Goal: Task Accomplishment & Management: Use online tool/utility

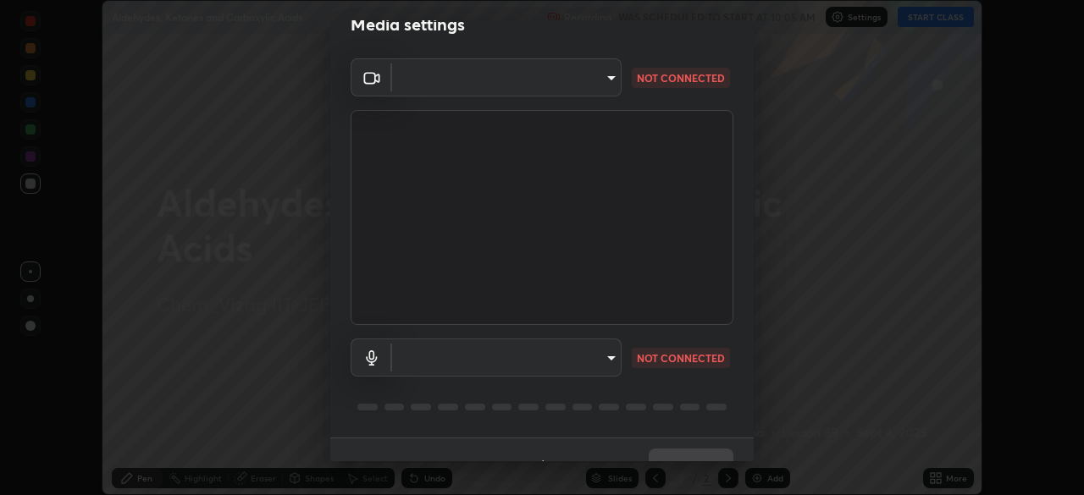
scroll to position [60, 0]
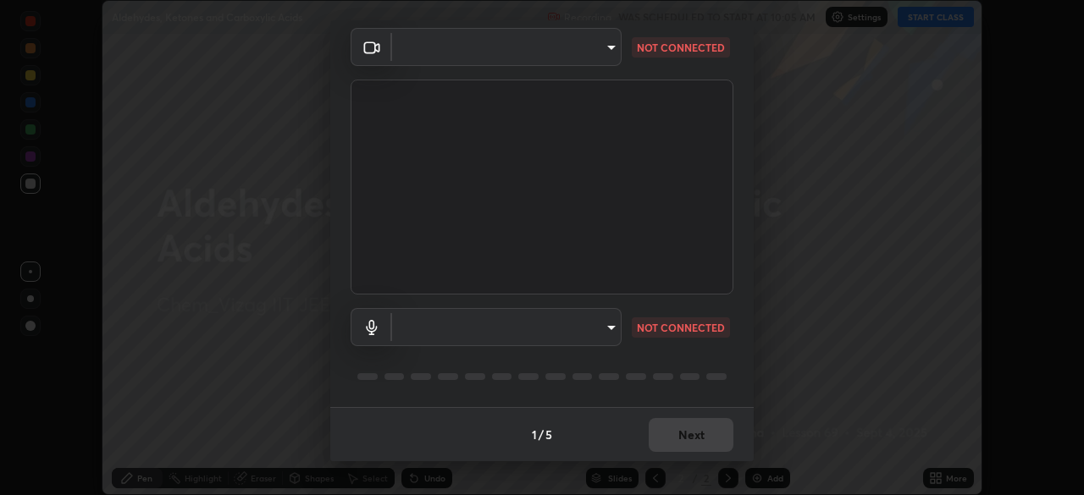
click at [610, 324] on body "Erase all Aldehydes, Ketones and Carboxylic Acids Recording WAS SCHEDULED TO ST…" at bounding box center [542, 247] width 1084 height 495
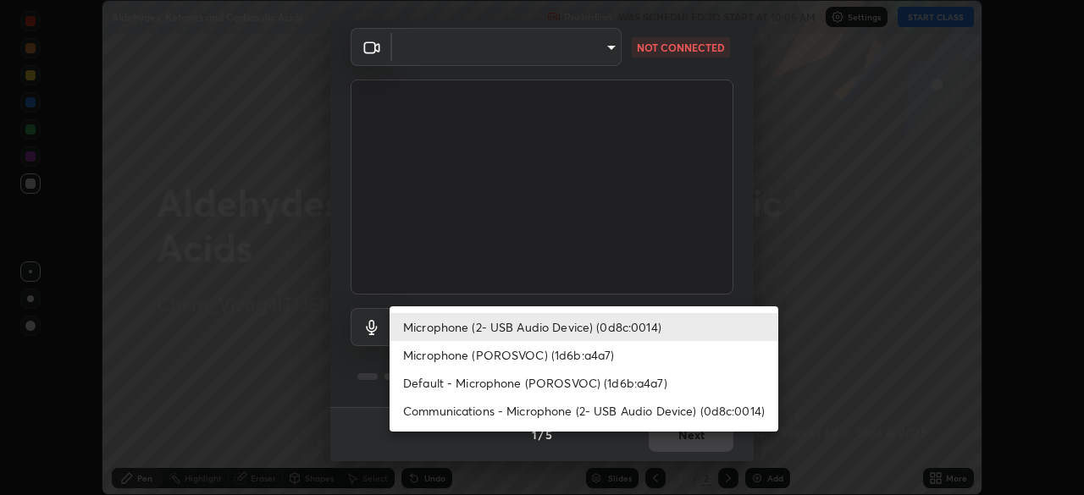
click at [617, 356] on li "Microphone (POROSVOC) (1d6b:a4a7)" at bounding box center [584, 355] width 389 height 28
type input "c42361a9c0cab4fabc4f691ccd0993b1304094f80fe0ddff9bff44bb81ecdd89"
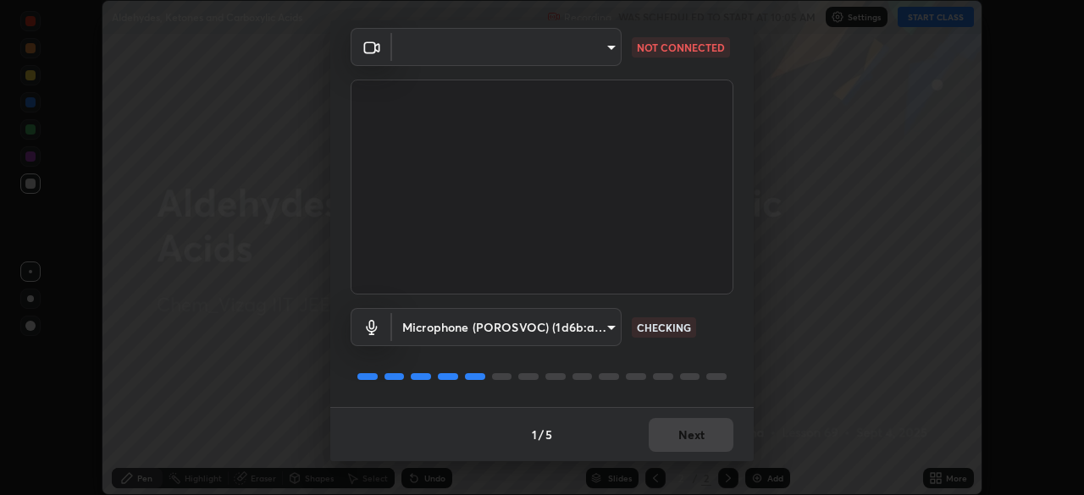
click at [613, 41] on body "Erase all Aldehydes, Ketones and Carboxylic Acids Recording WAS SCHEDULED TO ST…" at bounding box center [542, 247] width 1084 height 495
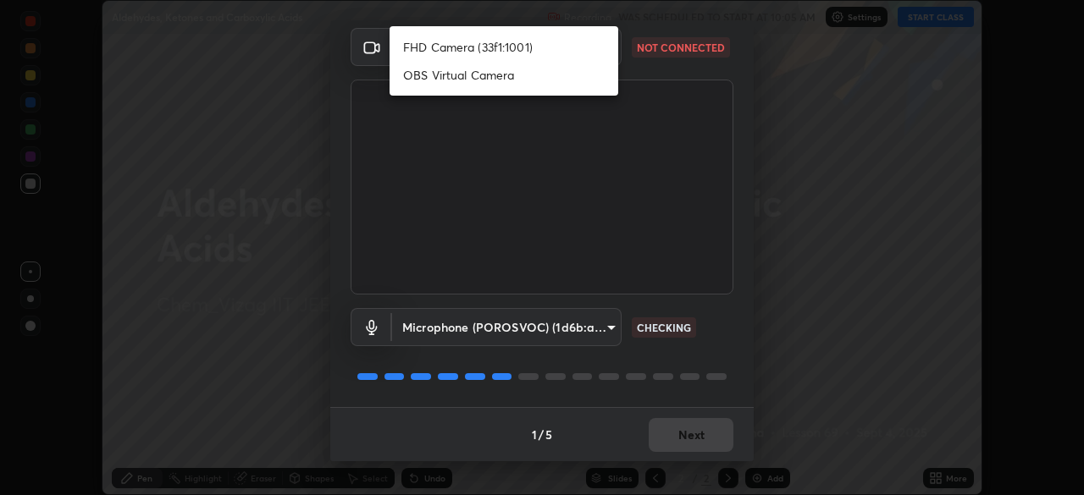
click at [529, 47] on li "FHD Camera (33f1:1001)" at bounding box center [504, 47] width 229 height 28
type input "947fc5493f91a7baa40ee644b890fb7dd4750de2b605eca998dfd8e2db679ee9"
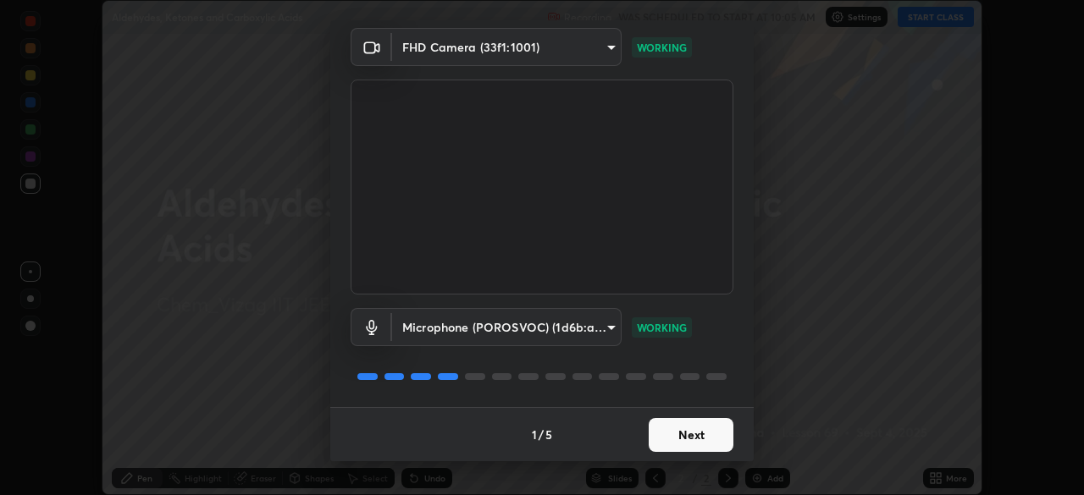
click at [700, 434] on button "Next" at bounding box center [691, 435] width 85 height 34
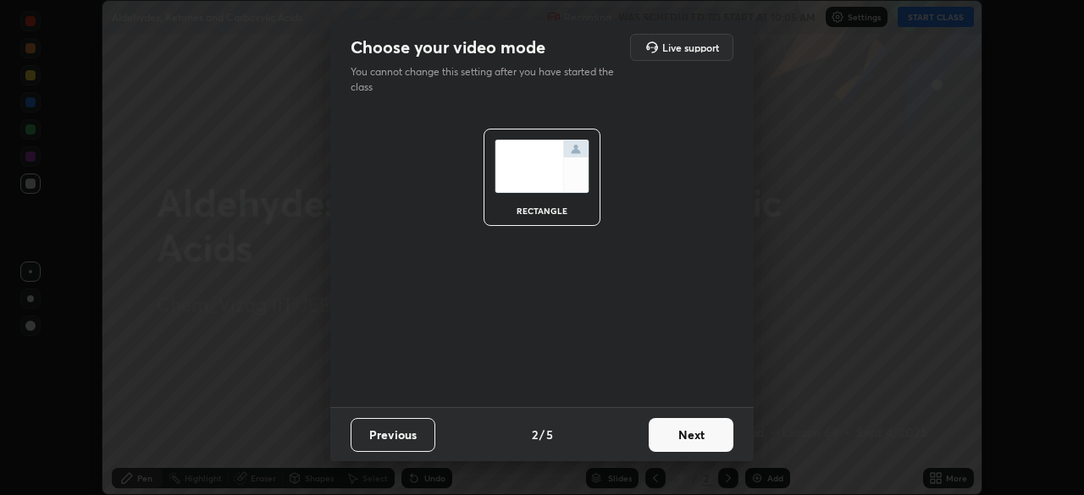
scroll to position [0, 0]
click at [699, 439] on button "Next" at bounding box center [691, 435] width 85 height 34
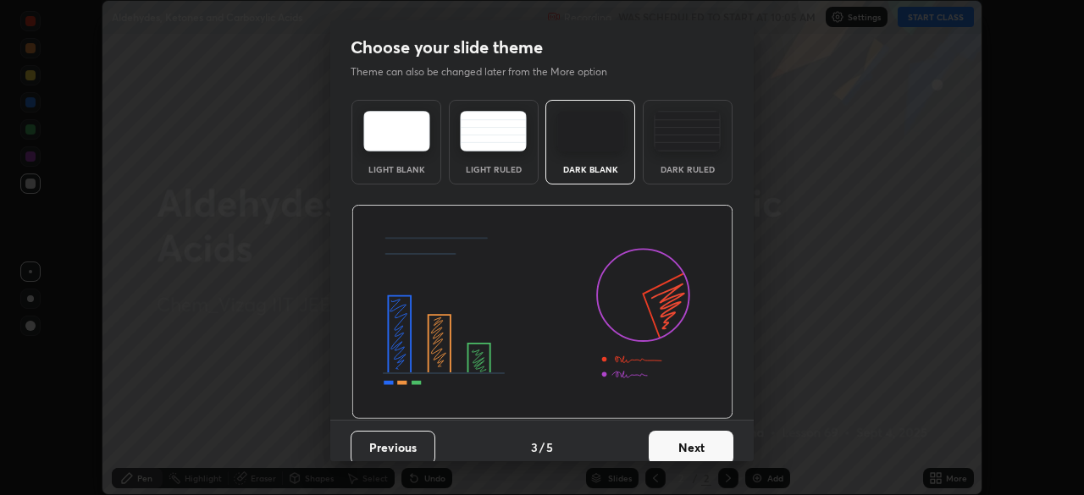
click at [699, 439] on button "Next" at bounding box center [691, 448] width 85 height 34
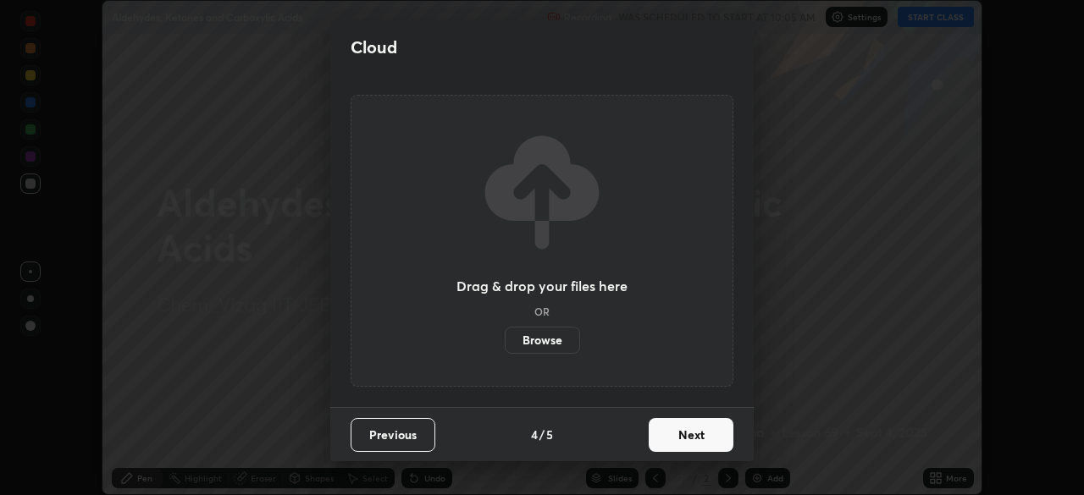
click at [691, 440] on button "Next" at bounding box center [691, 435] width 85 height 34
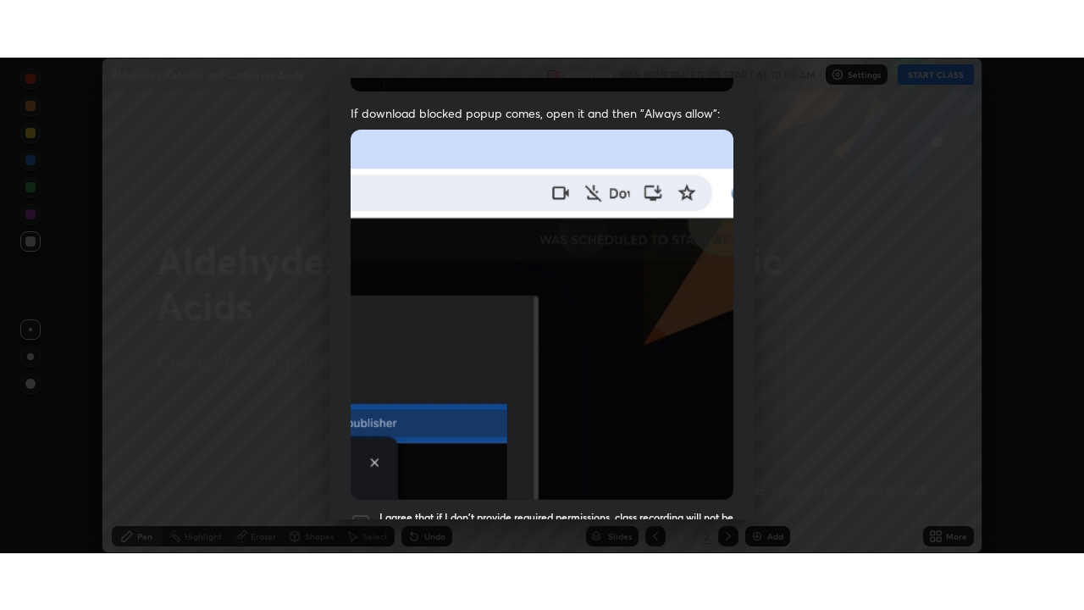
scroll to position [406, 0]
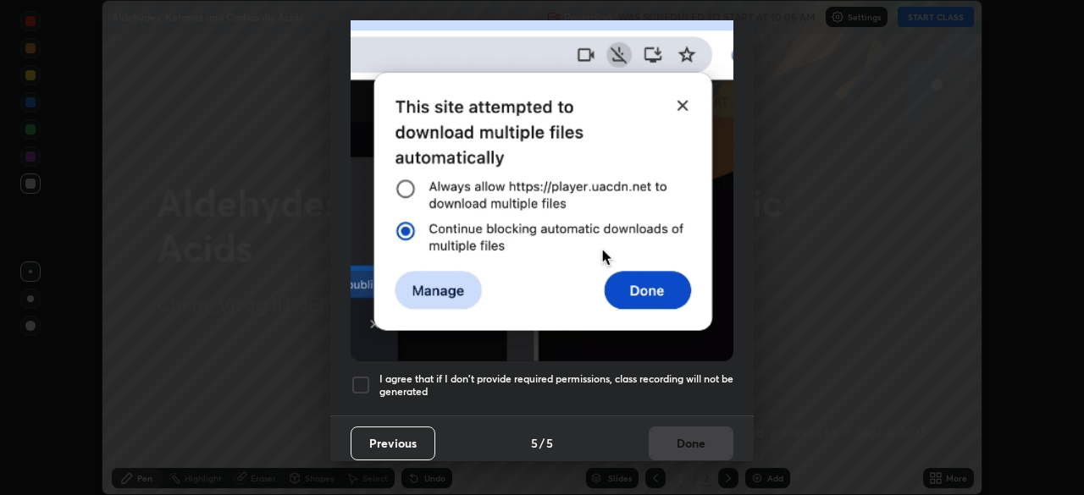
click at [686, 373] on h5 "I agree that if I don't provide required permissions, class recording will not …" at bounding box center [556, 386] width 354 height 26
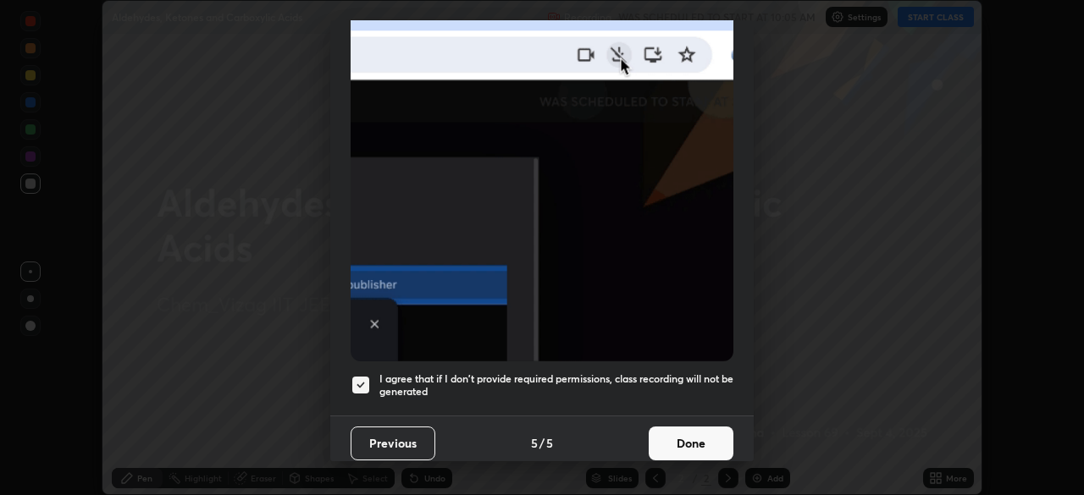
click at [687, 439] on button "Done" at bounding box center [691, 444] width 85 height 34
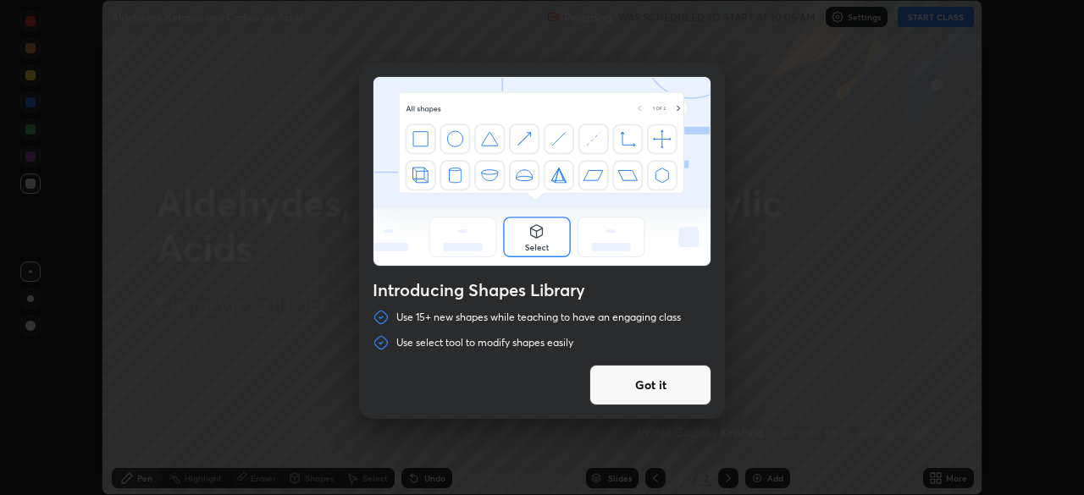
click at [652, 380] on button "Got it" at bounding box center [650, 385] width 122 height 41
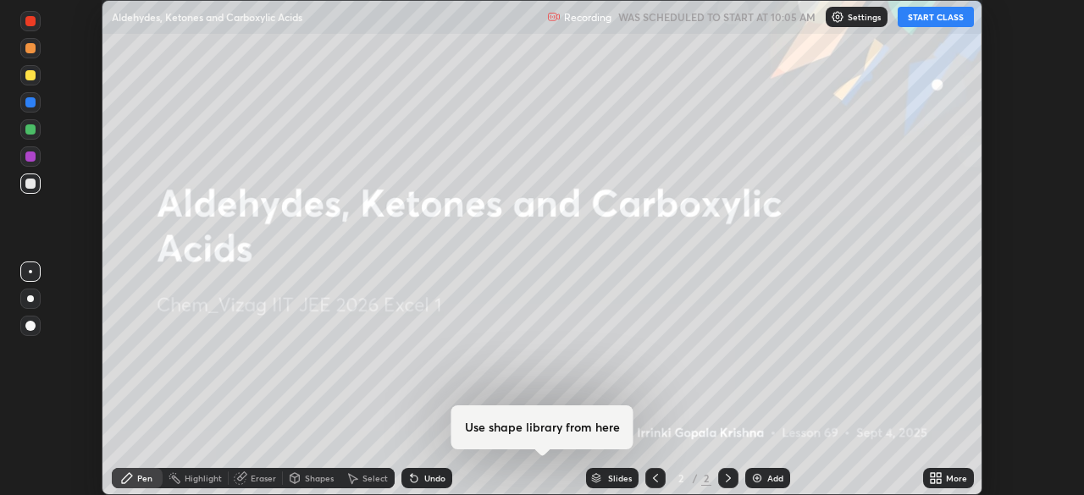
click at [750, 475] on img at bounding box center [757, 479] width 14 height 14
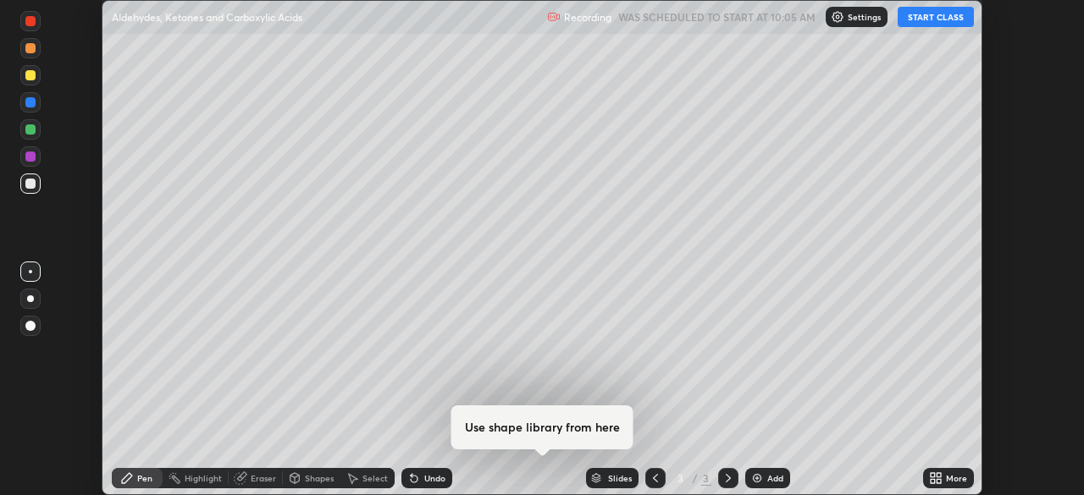
click at [931, 473] on icon at bounding box center [933, 475] width 4 height 4
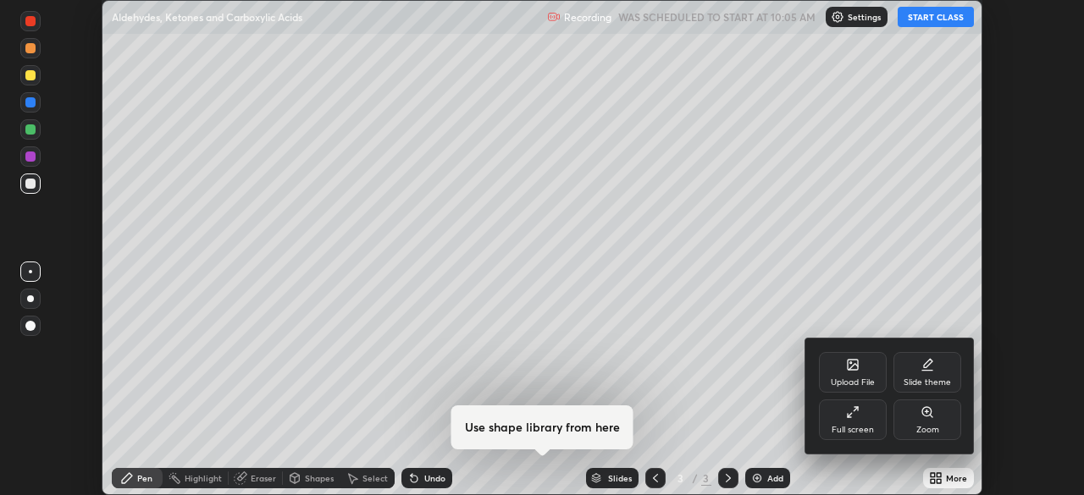
click at [856, 420] on div "Full screen" at bounding box center [853, 420] width 68 height 41
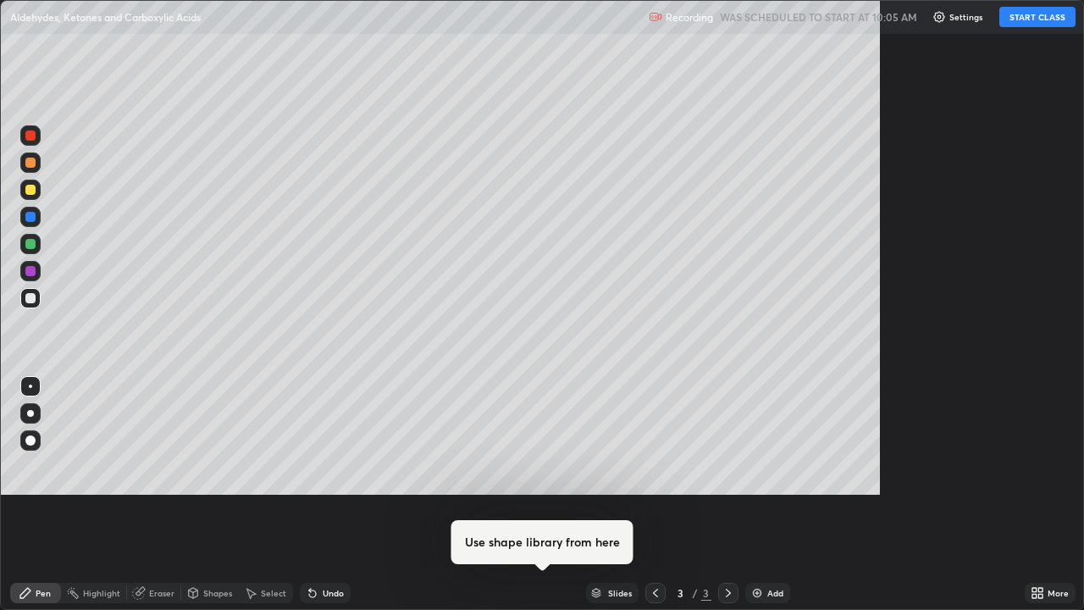
scroll to position [610, 1084]
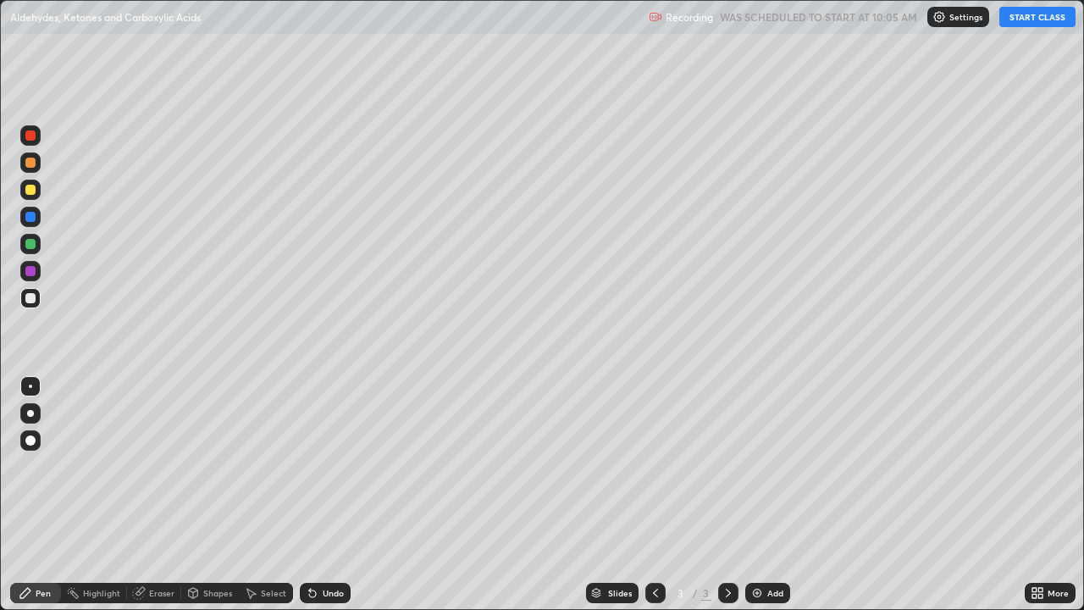
click at [1013, 12] on button "START CLASS" at bounding box center [1037, 17] width 76 height 20
click at [31, 444] on div at bounding box center [30, 440] width 10 height 10
click at [34, 191] on div at bounding box center [30, 190] width 10 height 10
click at [33, 165] on div at bounding box center [30, 163] width 10 height 10
click at [30, 299] on div at bounding box center [30, 298] width 10 height 10
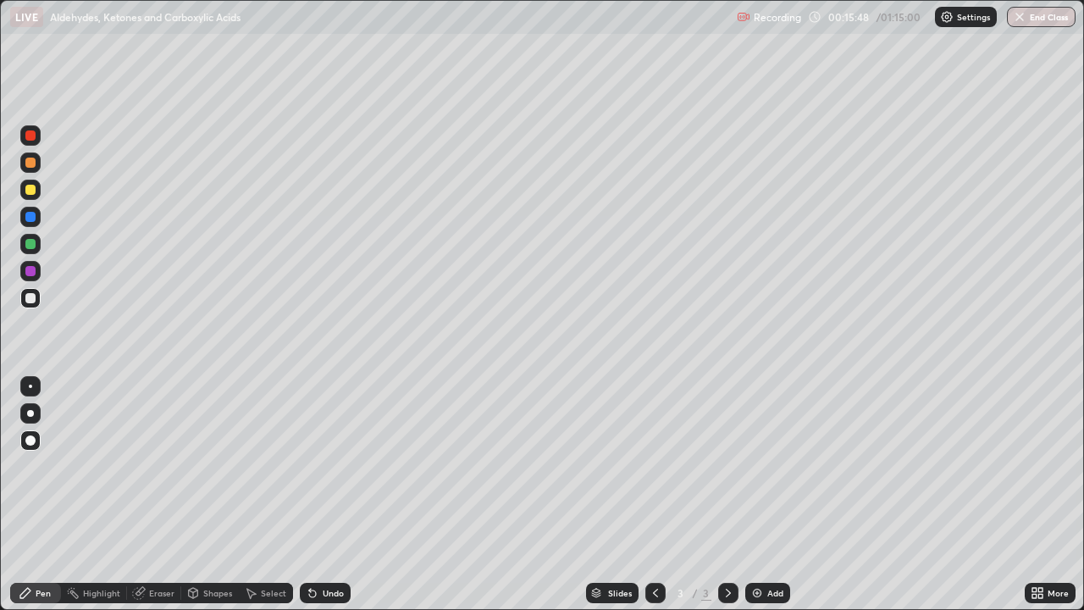
click at [28, 189] on div at bounding box center [30, 190] width 10 height 10
click at [32, 274] on div at bounding box center [30, 271] width 10 height 10
click at [323, 495] on div "Undo" at bounding box center [333, 593] width 21 height 8
click at [330, 495] on div "Undo" at bounding box center [333, 593] width 21 height 8
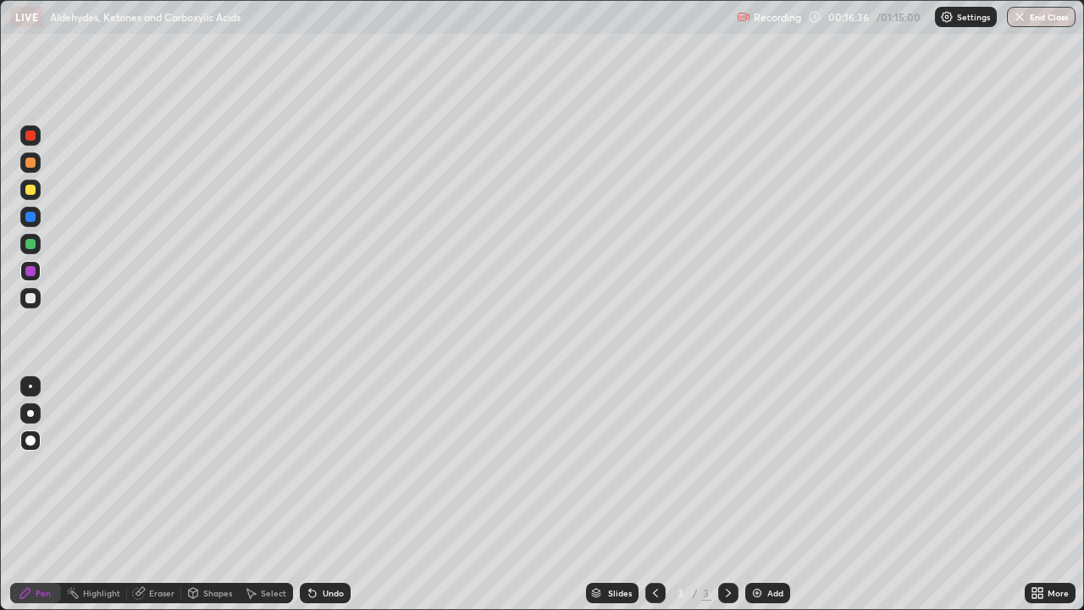
click at [326, 495] on div "Undo" at bounding box center [325, 593] width 51 height 20
click at [28, 299] on div at bounding box center [30, 298] width 10 height 10
click at [30, 267] on div at bounding box center [30, 271] width 10 height 10
click at [32, 245] on div at bounding box center [30, 244] width 10 height 10
click at [309, 495] on icon at bounding box center [312, 593] width 7 height 7
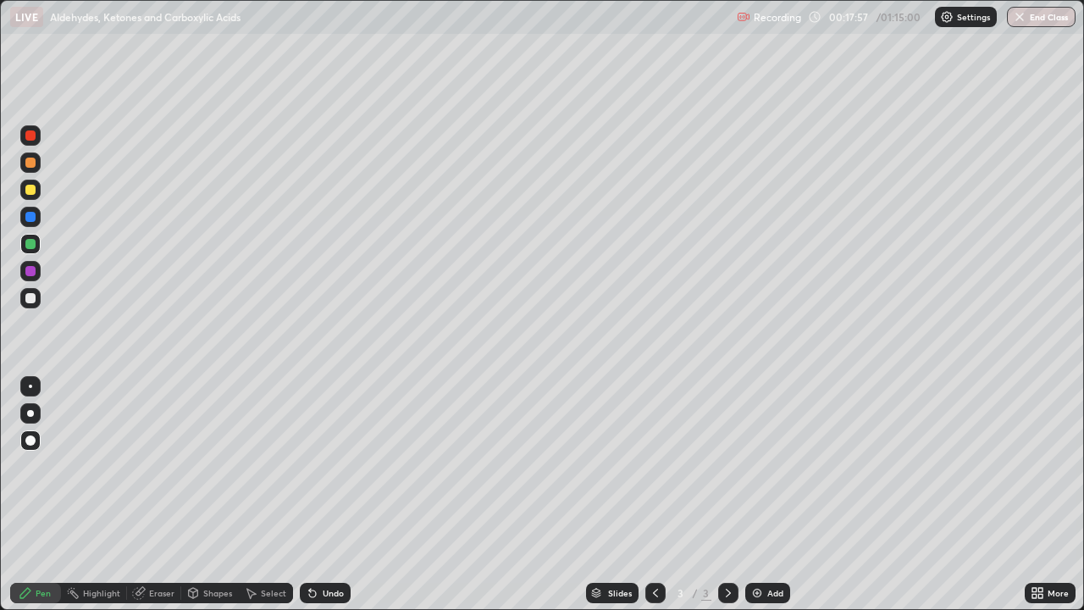
click at [335, 495] on div "Undo" at bounding box center [333, 593] width 21 height 8
click at [28, 305] on div at bounding box center [30, 298] width 20 height 20
click at [26, 143] on div at bounding box center [30, 135] width 20 height 20
click at [756, 495] on img at bounding box center [757, 593] width 14 height 14
click at [654, 495] on icon at bounding box center [655, 593] width 5 height 8
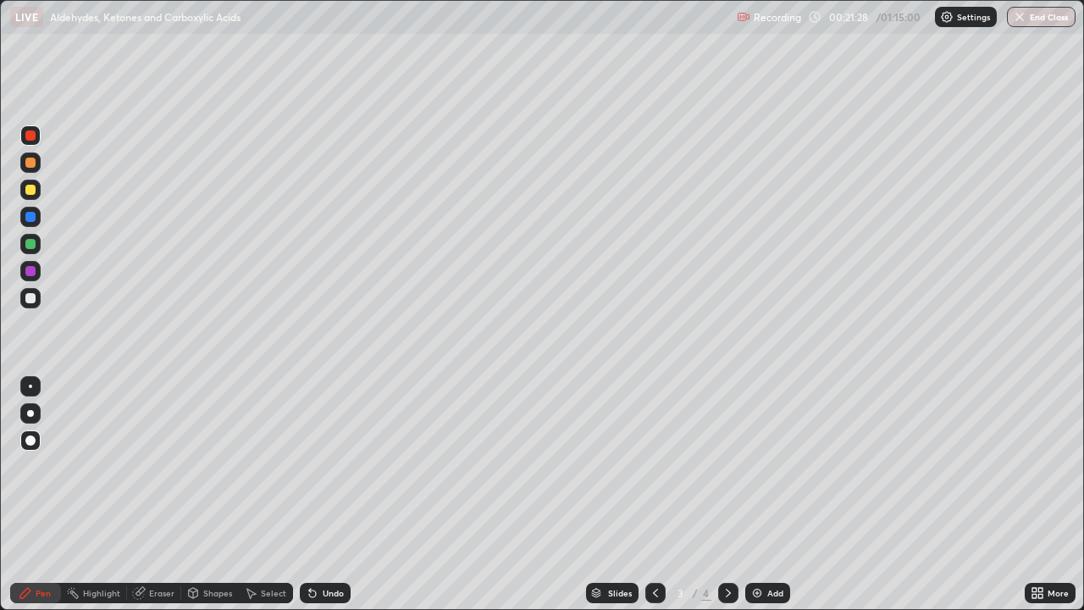
click at [727, 495] on icon at bounding box center [729, 593] width 14 height 14
click at [27, 192] on div at bounding box center [30, 190] width 10 height 10
click at [319, 495] on div "Undo" at bounding box center [325, 593] width 51 height 20
click at [327, 495] on div "Undo" at bounding box center [333, 593] width 21 height 8
click at [30, 240] on div at bounding box center [30, 244] width 10 height 10
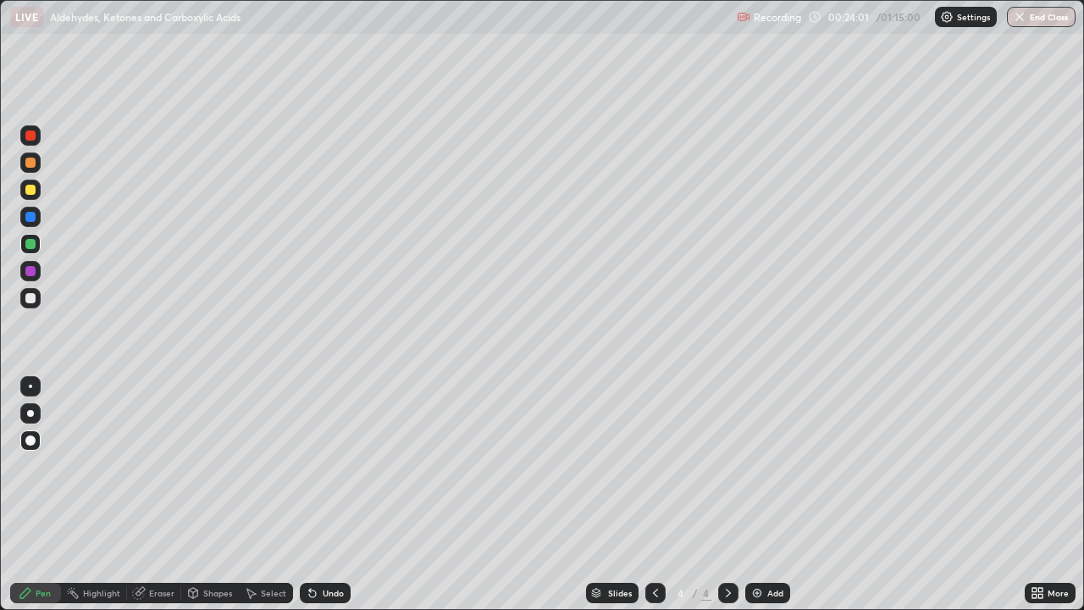
click at [30, 299] on div at bounding box center [30, 298] width 10 height 10
click at [30, 190] on div at bounding box center [30, 190] width 10 height 10
click at [316, 495] on icon at bounding box center [313, 593] width 14 height 14
click at [312, 495] on icon at bounding box center [313, 593] width 14 height 14
click at [317, 495] on div "Undo" at bounding box center [325, 593] width 51 height 20
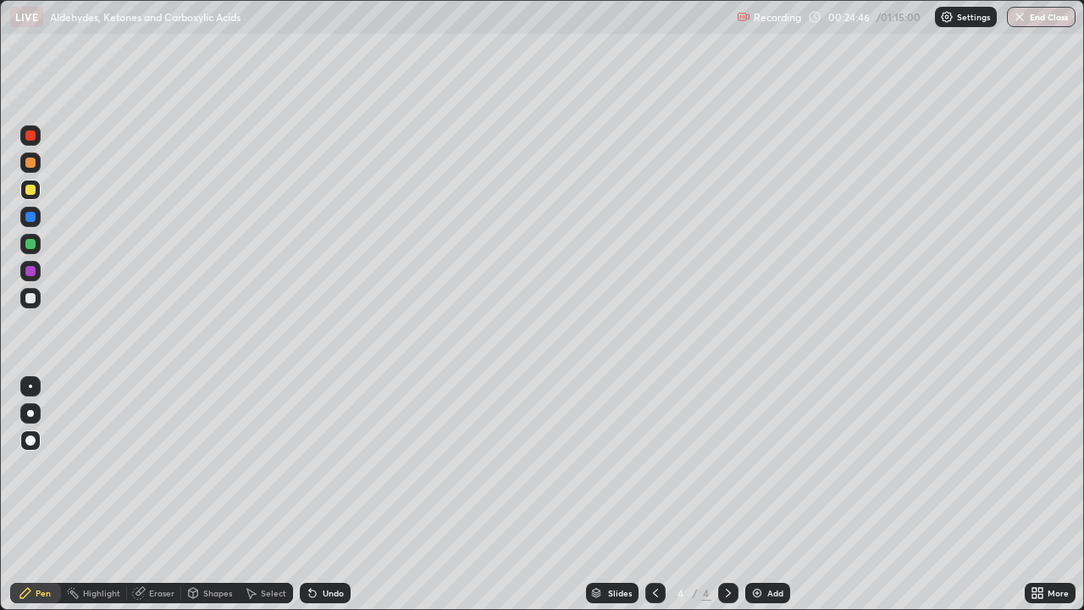
click at [29, 301] on div at bounding box center [30, 298] width 10 height 10
click at [29, 218] on div at bounding box center [30, 217] width 10 height 10
click at [29, 300] on div at bounding box center [30, 298] width 10 height 10
click at [325, 495] on div "Undo" at bounding box center [325, 593] width 51 height 20
click at [754, 495] on img at bounding box center [757, 593] width 14 height 14
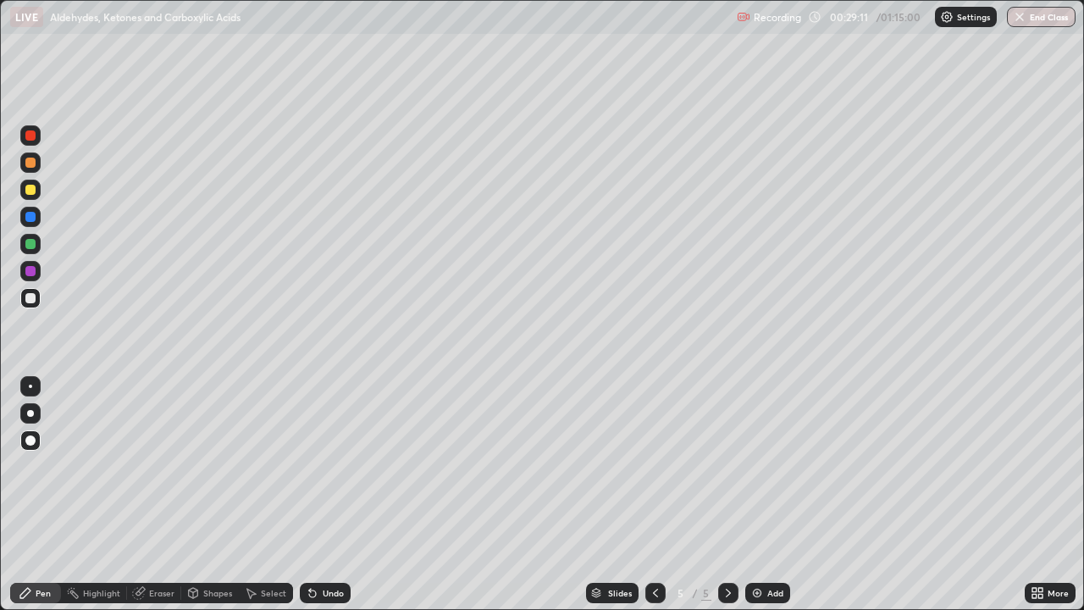
click at [32, 186] on div at bounding box center [30, 190] width 10 height 10
click at [29, 300] on div at bounding box center [30, 298] width 10 height 10
click at [30, 242] on div at bounding box center [30, 244] width 10 height 10
click at [31, 300] on div at bounding box center [30, 298] width 10 height 10
click at [35, 137] on div at bounding box center [30, 135] width 10 height 10
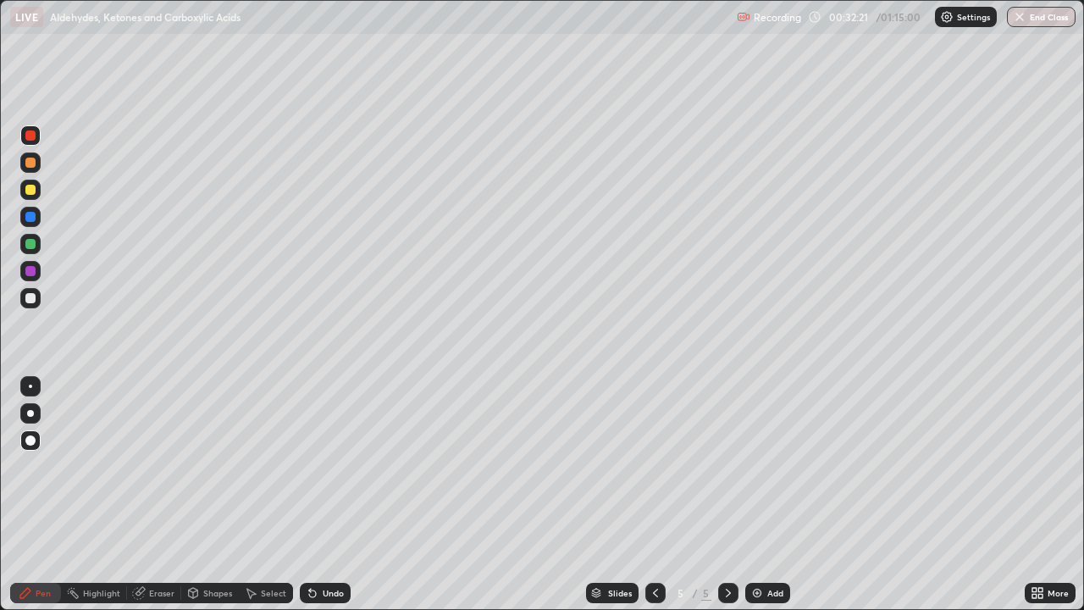
click at [315, 495] on icon at bounding box center [313, 593] width 14 height 14
click at [28, 272] on div at bounding box center [30, 271] width 10 height 10
click at [30, 246] on div at bounding box center [30, 244] width 10 height 10
click at [32, 271] on div at bounding box center [30, 271] width 10 height 10
click at [31, 301] on div at bounding box center [30, 298] width 10 height 10
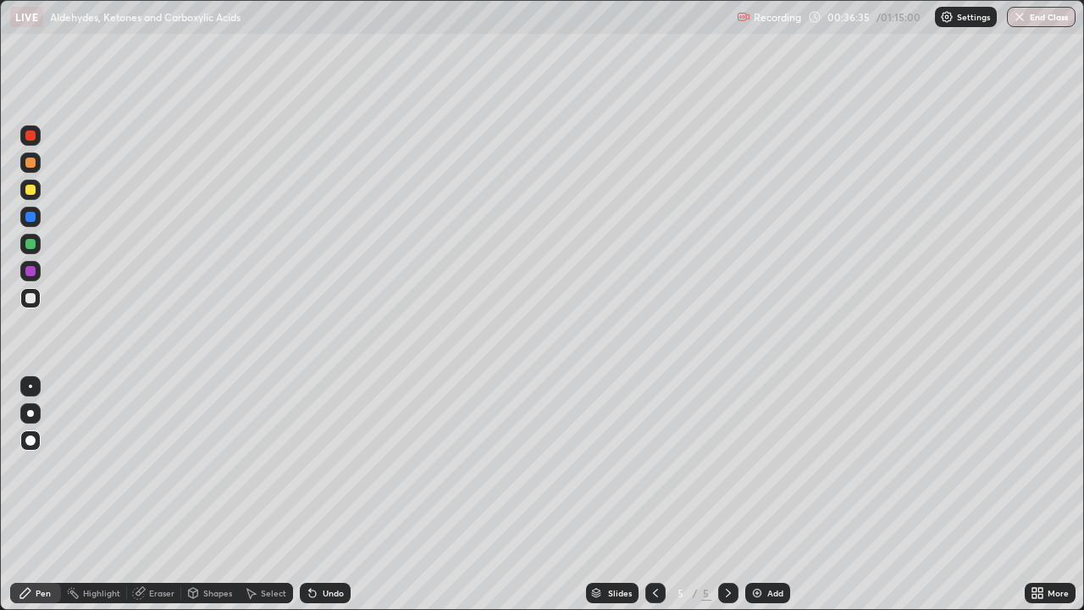
click at [754, 495] on img at bounding box center [757, 593] width 14 height 14
click at [654, 495] on icon at bounding box center [656, 593] width 14 height 14
click at [653, 495] on icon at bounding box center [656, 593] width 14 height 14
click at [718, 495] on div at bounding box center [728, 593] width 20 height 20
click at [724, 495] on icon at bounding box center [729, 593] width 14 height 14
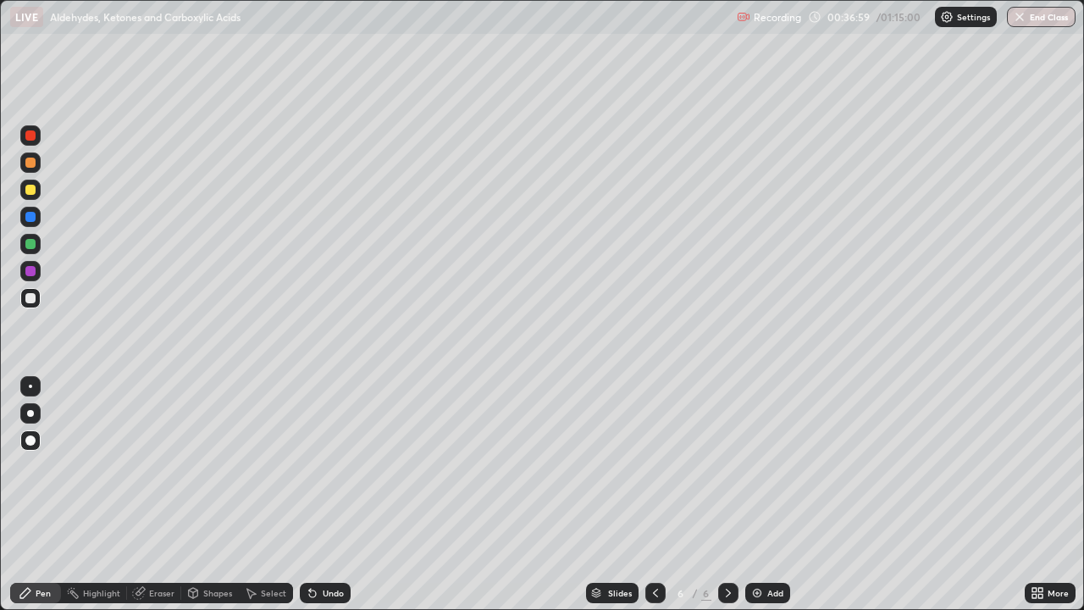
click at [29, 216] on div at bounding box center [30, 217] width 10 height 10
click at [29, 246] on div at bounding box center [30, 244] width 10 height 10
click at [334, 495] on div "Undo" at bounding box center [325, 593] width 51 height 20
click at [338, 495] on div "Undo" at bounding box center [333, 593] width 21 height 8
click at [34, 299] on div at bounding box center [30, 298] width 10 height 10
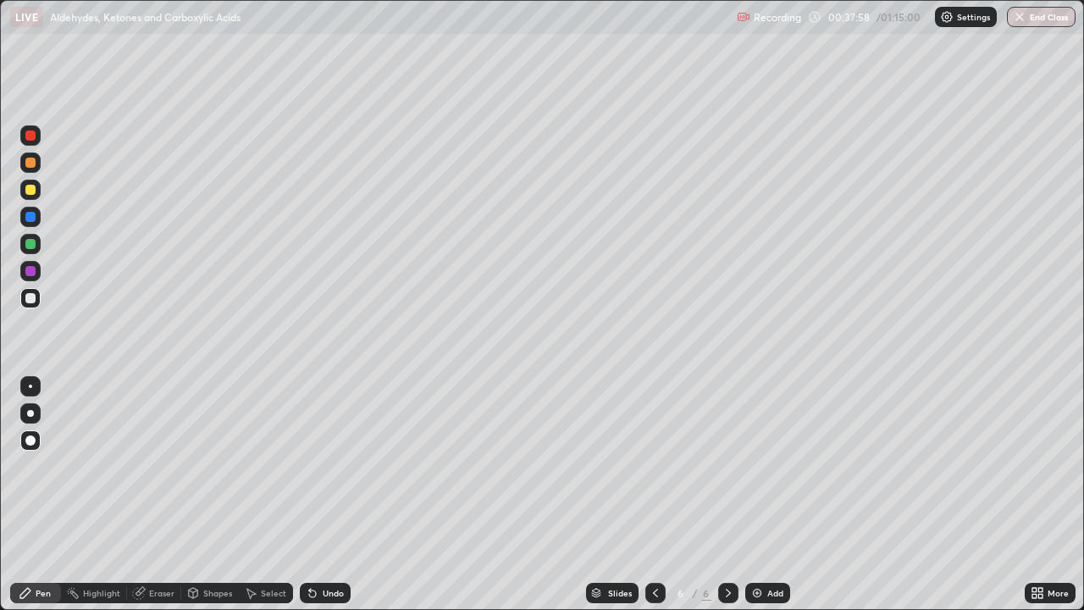
click at [312, 495] on div "Undo" at bounding box center [325, 593] width 51 height 20
click at [29, 240] on div at bounding box center [30, 244] width 10 height 10
click at [318, 495] on div "Undo" at bounding box center [325, 593] width 51 height 20
click at [315, 495] on icon at bounding box center [313, 593] width 14 height 14
click at [30, 295] on div at bounding box center [30, 298] width 10 height 10
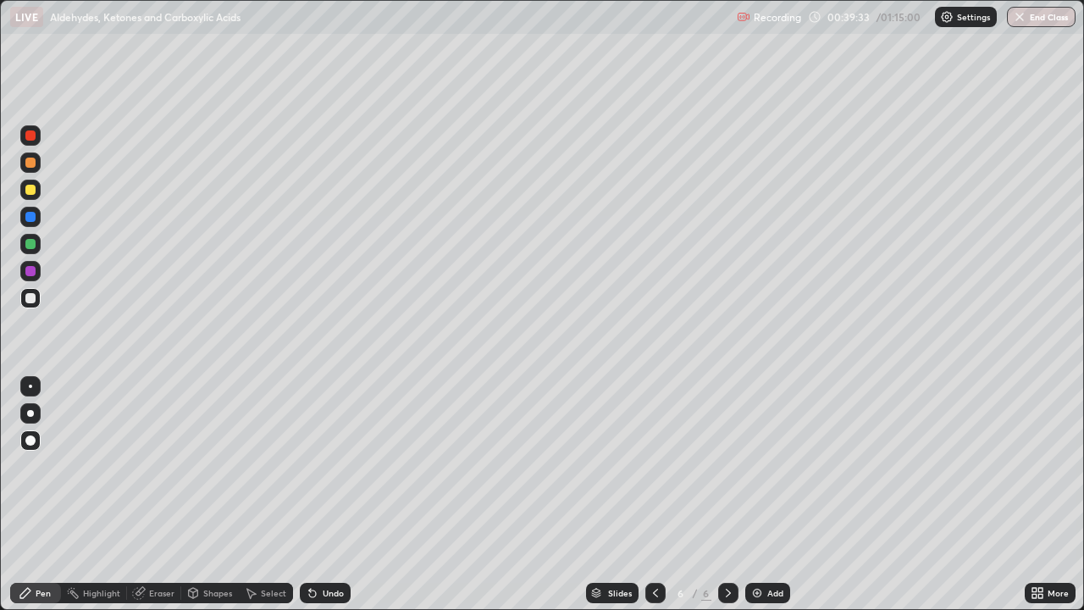
click at [329, 495] on div "Undo" at bounding box center [325, 593] width 51 height 20
click at [335, 495] on div "Undo" at bounding box center [325, 593] width 51 height 20
click at [762, 495] on div "Add" at bounding box center [767, 593] width 45 height 20
click at [645, 495] on div at bounding box center [655, 593] width 20 height 20
click at [30, 274] on div at bounding box center [30, 271] width 10 height 10
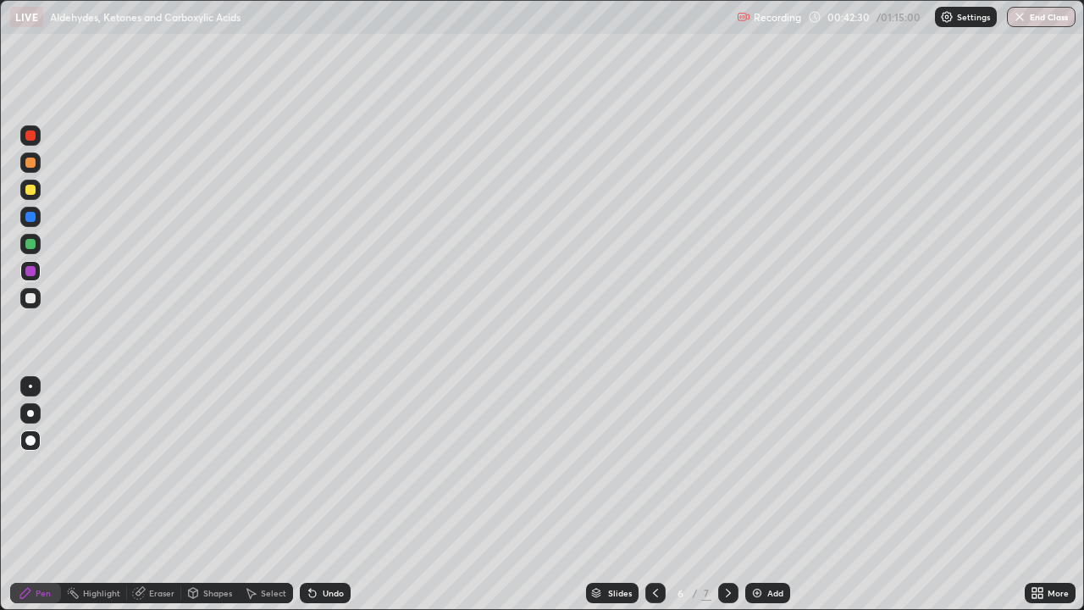
click at [324, 495] on div "Undo" at bounding box center [333, 593] width 21 height 8
click at [29, 298] on div at bounding box center [30, 298] width 10 height 10
click at [726, 495] on icon at bounding box center [728, 593] width 5 height 8
click at [30, 190] on div at bounding box center [30, 190] width 10 height 10
click at [30, 136] on div at bounding box center [30, 135] width 10 height 10
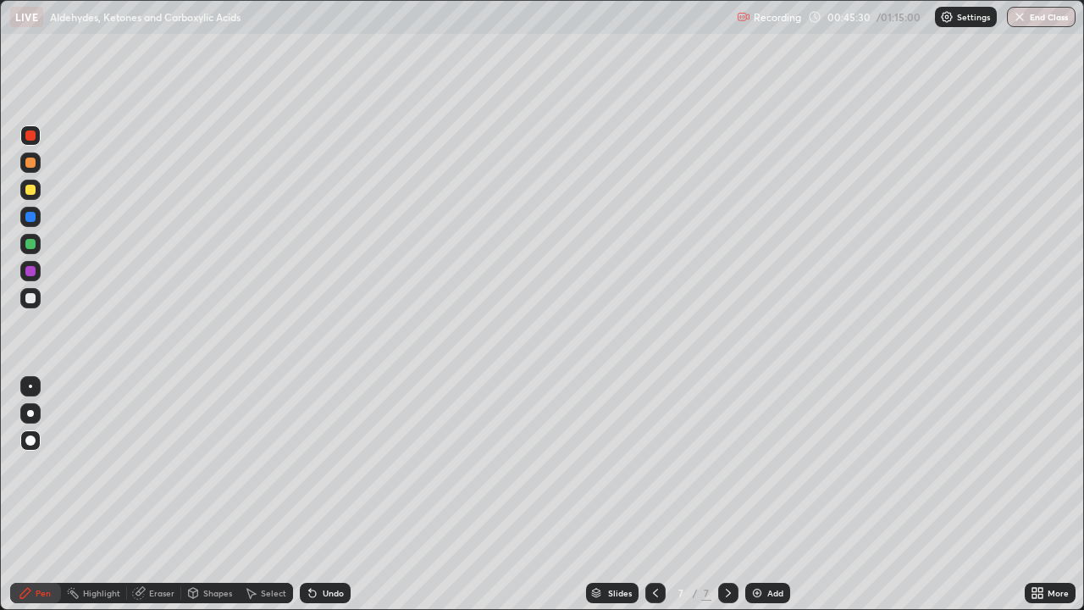
click at [29, 247] on div at bounding box center [30, 244] width 10 height 10
click at [32, 298] on div at bounding box center [30, 298] width 10 height 10
click at [30, 191] on div at bounding box center [30, 190] width 10 height 10
click at [30, 299] on div at bounding box center [30, 298] width 10 height 10
click at [31, 188] on div at bounding box center [30, 190] width 10 height 10
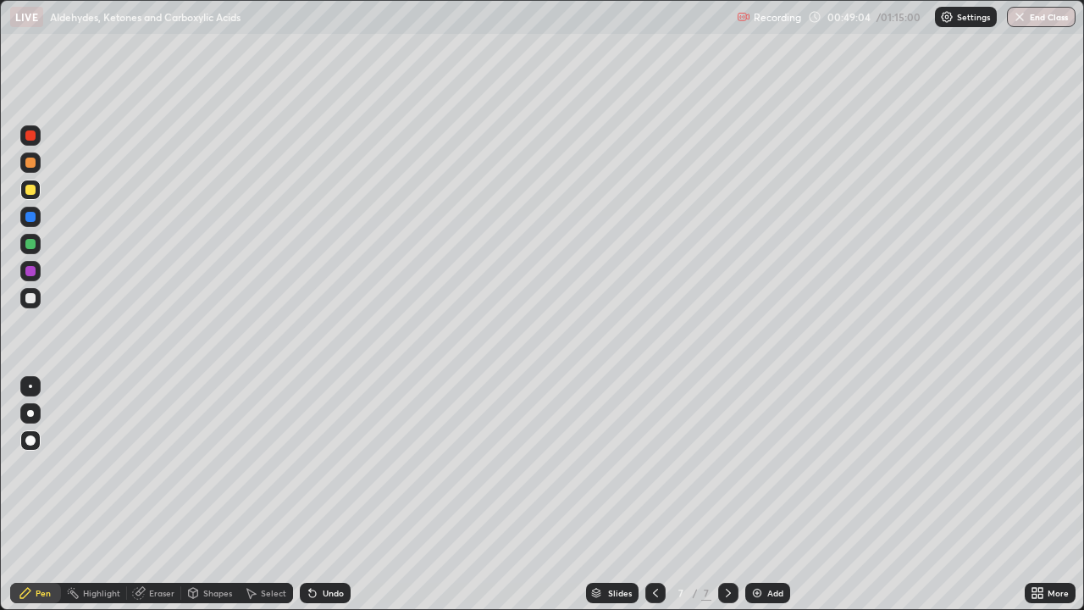
click at [34, 294] on div at bounding box center [30, 298] width 10 height 10
click at [311, 495] on icon at bounding box center [312, 593] width 7 height 7
click at [32, 273] on div at bounding box center [30, 271] width 10 height 10
click at [28, 191] on div at bounding box center [30, 190] width 10 height 10
click at [29, 299] on div at bounding box center [30, 298] width 10 height 10
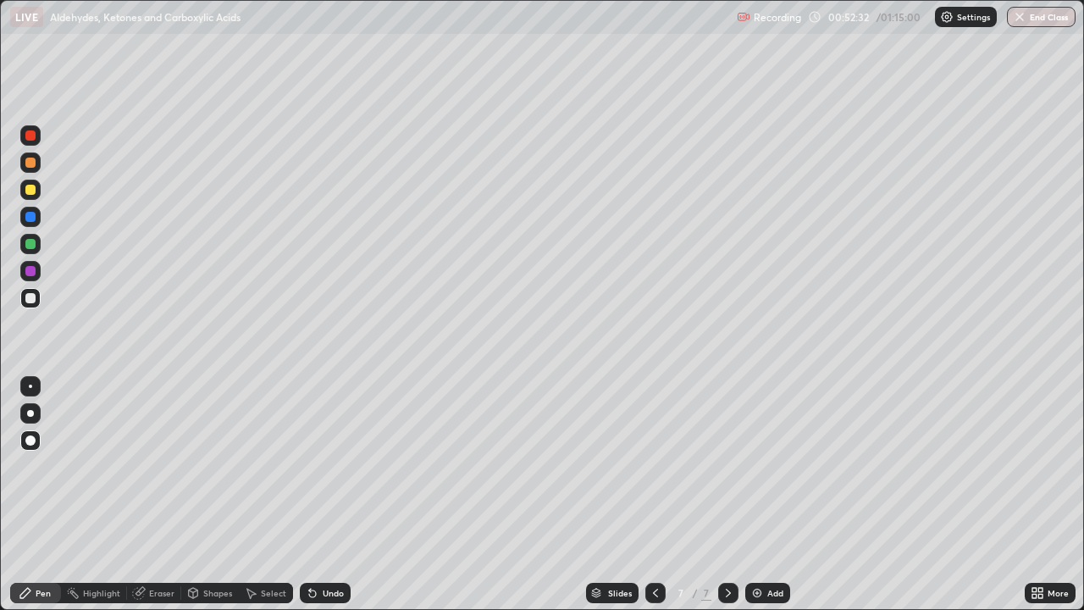
click at [750, 495] on img at bounding box center [757, 593] width 14 height 14
click at [29, 192] on div at bounding box center [30, 190] width 10 height 10
click at [27, 244] on div at bounding box center [30, 244] width 10 height 10
click at [29, 297] on div at bounding box center [30, 298] width 10 height 10
click at [30, 246] on div at bounding box center [30, 244] width 10 height 10
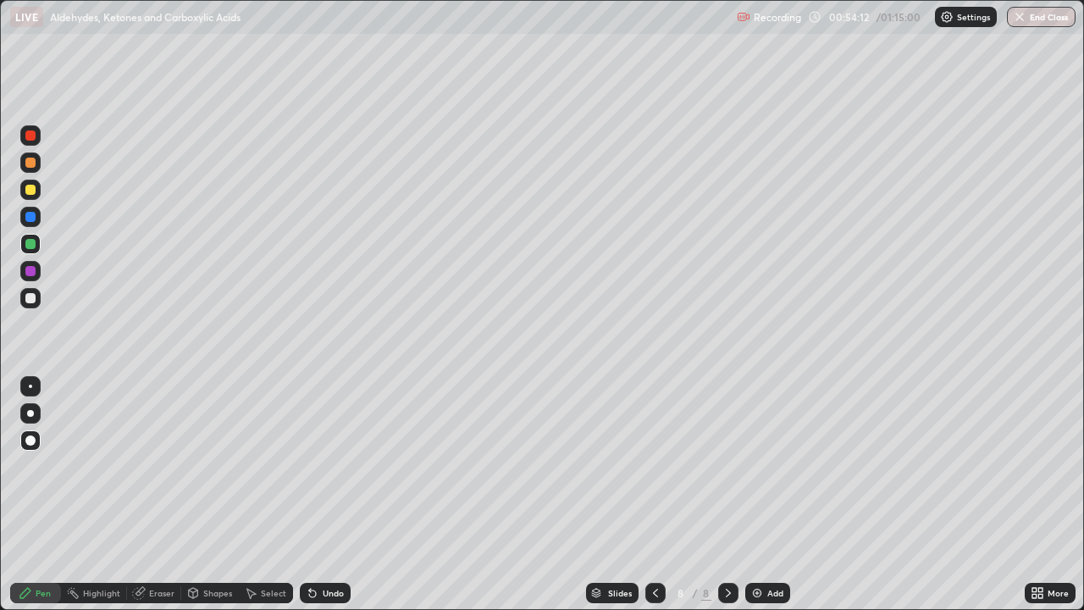
click at [31, 298] on div at bounding box center [30, 298] width 10 height 10
click at [33, 244] on div at bounding box center [30, 244] width 10 height 10
click at [32, 301] on div at bounding box center [30, 298] width 10 height 10
click at [26, 221] on div at bounding box center [30, 217] width 20 height 20
click at [315, 495] on icon at bounding box center [313, 593] width 14 height 14
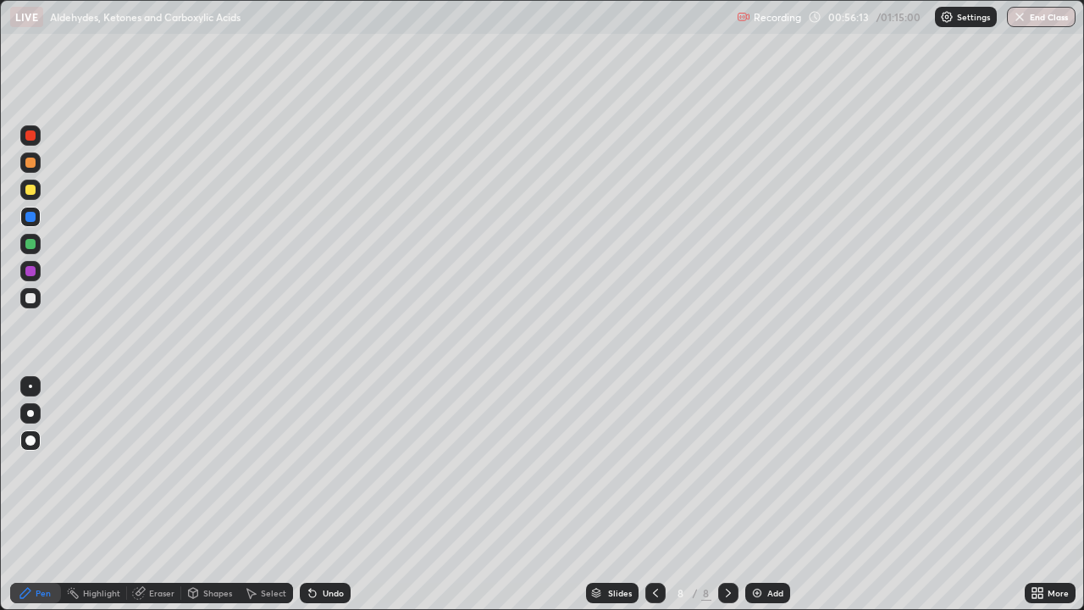
click at [323, 495] on div "Undo" at bounding box center [325, 593] width 51 height 20
click at [321, 495] on div "Undo" at bounding box center [325, 593] width 51 height 20
click at [320, 495] on div "Undo" at bounding box center [325, 593] width 51 height 20
click at [30, 248] on div at bounding box center [30, 244] width 10 height 10
click at [27, 297] on div at bounding box center [30, 298] width 10 height 10
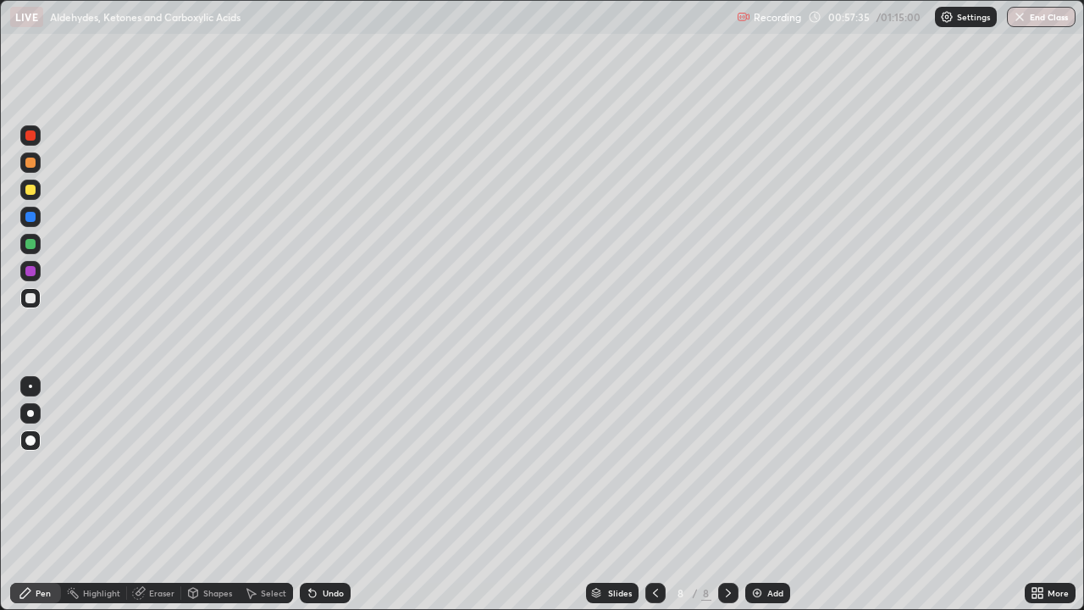
click at [341, 495] on div "Undo" at bounding box center [325, 593] width 51 height 20
click at [319, 495] on div "Undo" at bounding box center [325, 593] width 51 height 20
click at [30, 272] on div at bounding box center [30, 271] width 10 height 10
click at [317, 495] on icon at bounding box center [313, 593] width 14 height 14
click at [755, 495] on img at bounding box center [757, 593] width 14 height 14
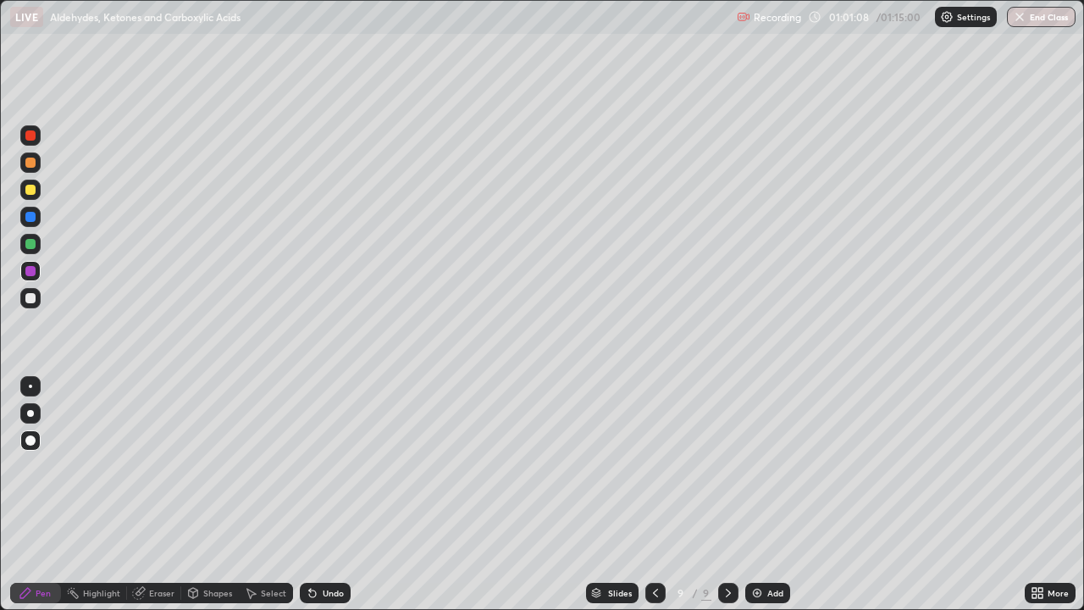
click at [29, 300] on div at bounding box center [30, 298] width 10 height 10
click at [36, 189] on div at bounding box center [30, 190] width 20 height 20
click at [35, 293] on div at bounding box center [30, 298] width 20 height 20
click at [28, 241] on div at bounding box center [30, 244] width 10 height 10
click at [30, 190] on div at bounding box center [30, 190] width 10 height 10
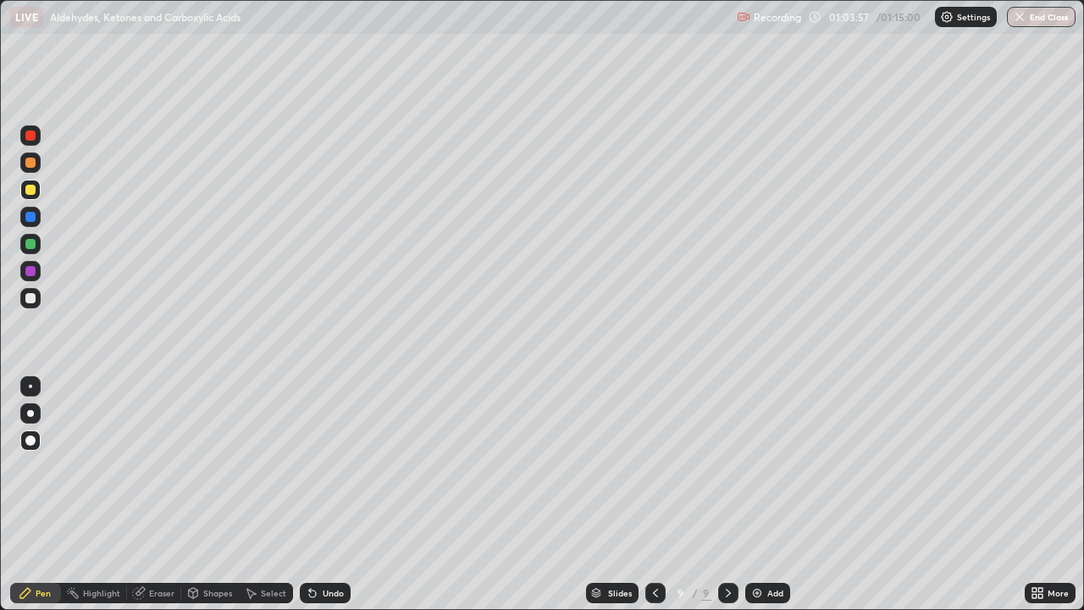
click at [31, 298] on div at bounding box center [30, 298] width 10 height 10
click at [323, 495] on div "Undo" at bounding box center [333, 593] width 21 height 8
click at [315, 495] on div "Undo" at bounding box center [325, 593] width 51 height 20
click at [312, 495] on div "Undo" at bounding box center [325, 593] width 51 height 20
click at [30, 242] on div at bounding box center [30, 244] width 10 height 10
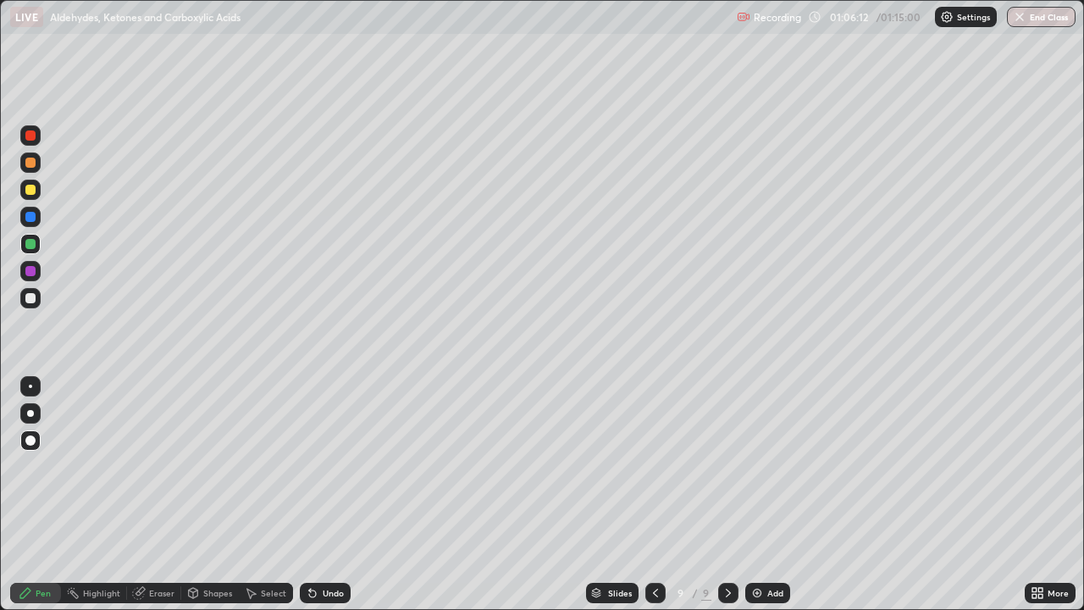
click at [755, 495] on img at bounding box center [757, 593] width 14 height 14
click at [653, 495] on icon at bounding box center [655, 593] width 14 height 14
click at [727, 495] on icon at bounding box center [729, 593] width 14 height 14
click at [34, 187] on div at bounding box center [30, 190] width 10 height 10
click at [33, 296] on div at bounding box center [30, 298] width 10 height 10
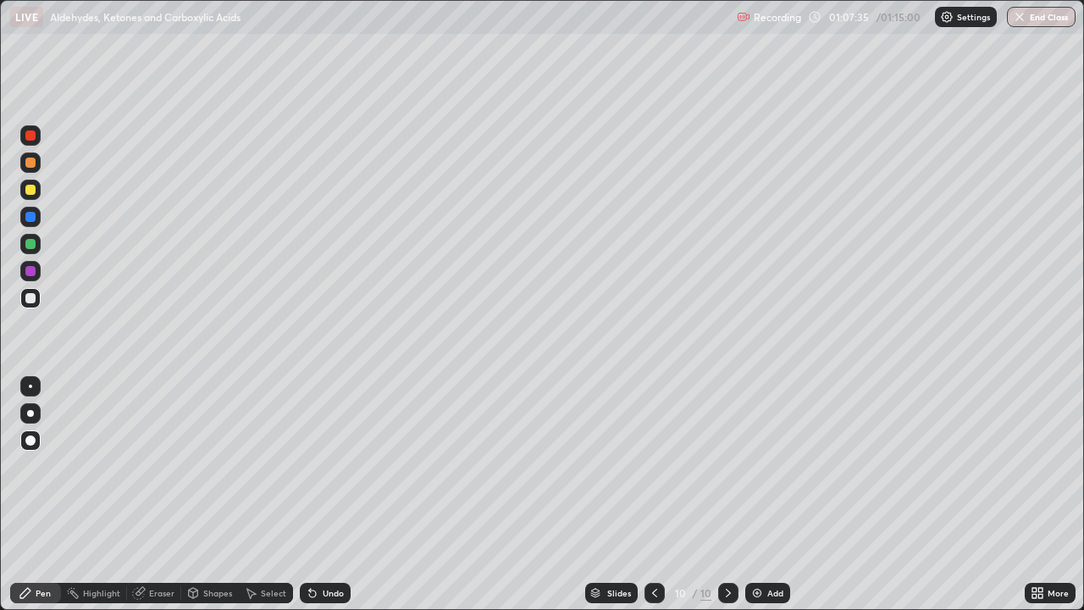
click at [329, 495] on div "Undo" at bounding box center [333, 593] width 21 height 8
click at [342, 495] on div "Undo" at bounding box center [325, 593] width 51 height 20
click at [1065, 13] on button "End Class" at bounding box center [1042, 17] width 67 height 20
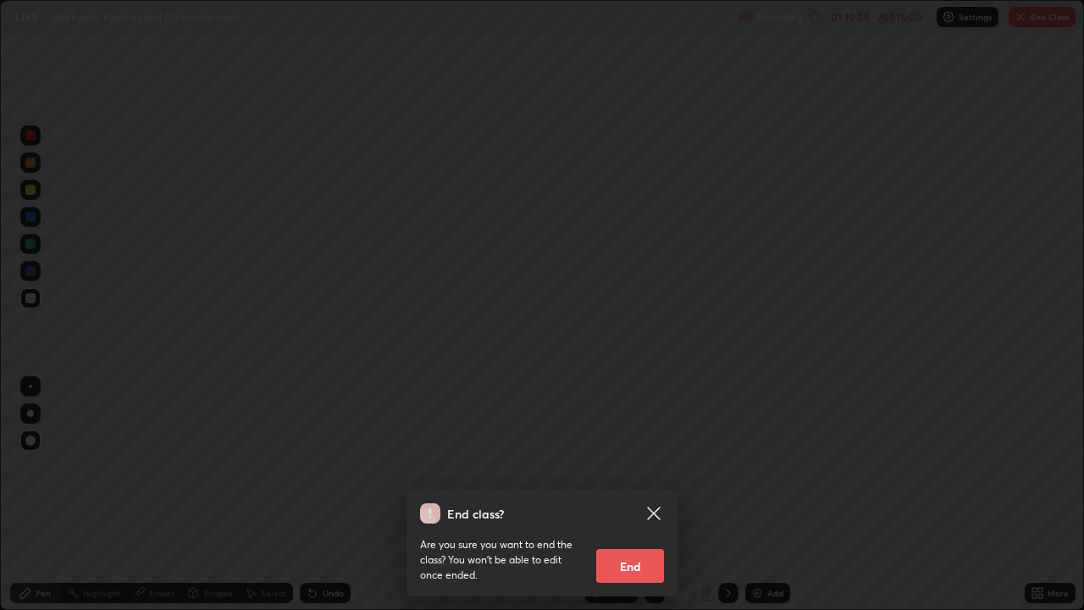
click at [659, 495] on icon at bounding box center [654, 513] width 20 height 20
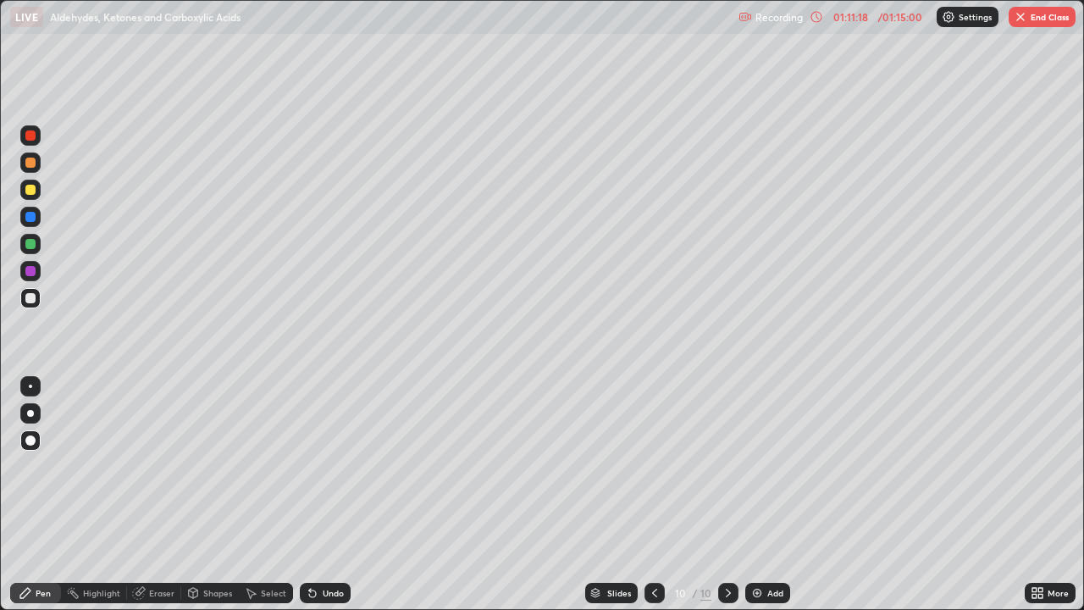
click at [1047, 19] on button "End Class" at bounding box center [1042, 17] width 67 height 20
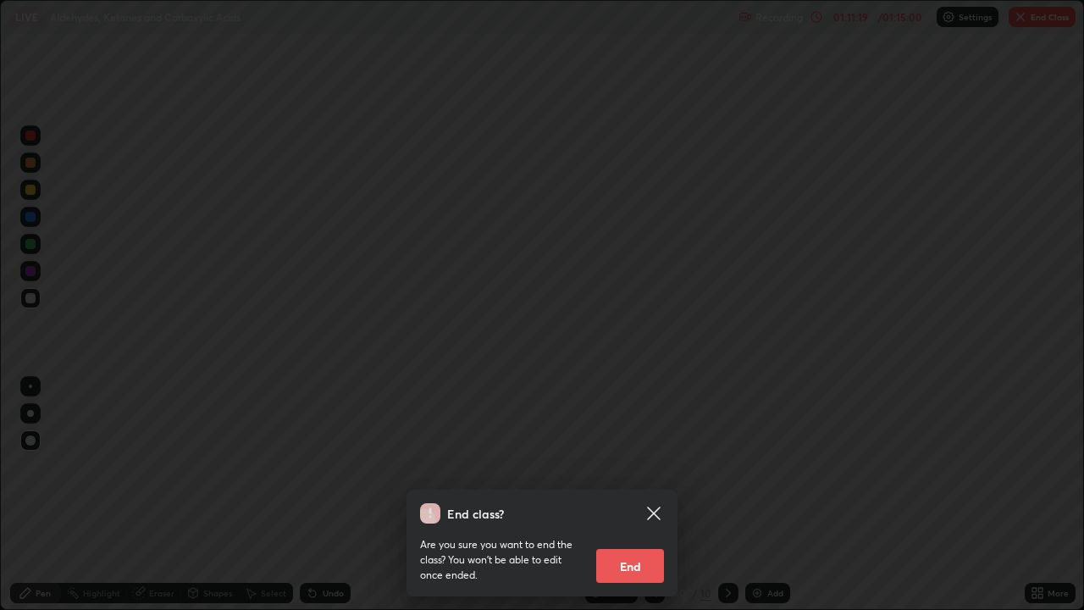
click at [637, 495] on button "End" at bounding box center [630, 566] width 68 height 34
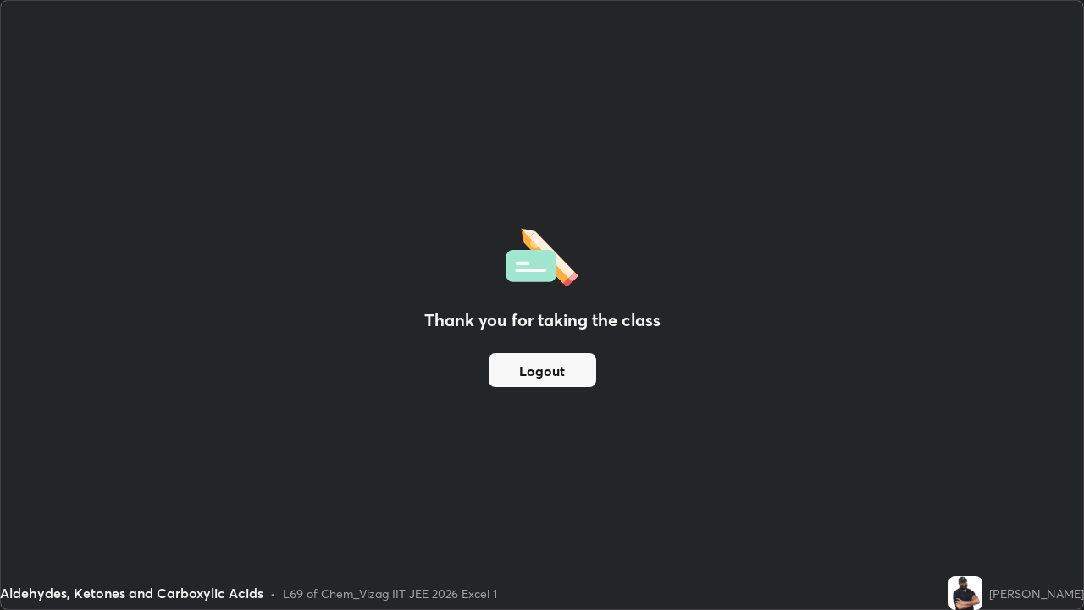
click at [557, 364] on button "Logout" at bounding box center [543, 370] width 108 height 34
click at [553, 367] on button "Logout" at bounding box center [543, 370] width 108 height 34
click at [553, 369] on button "Logout" at bounding box center [543, 370] width 108 height 34
